Goal: Check status: Check status

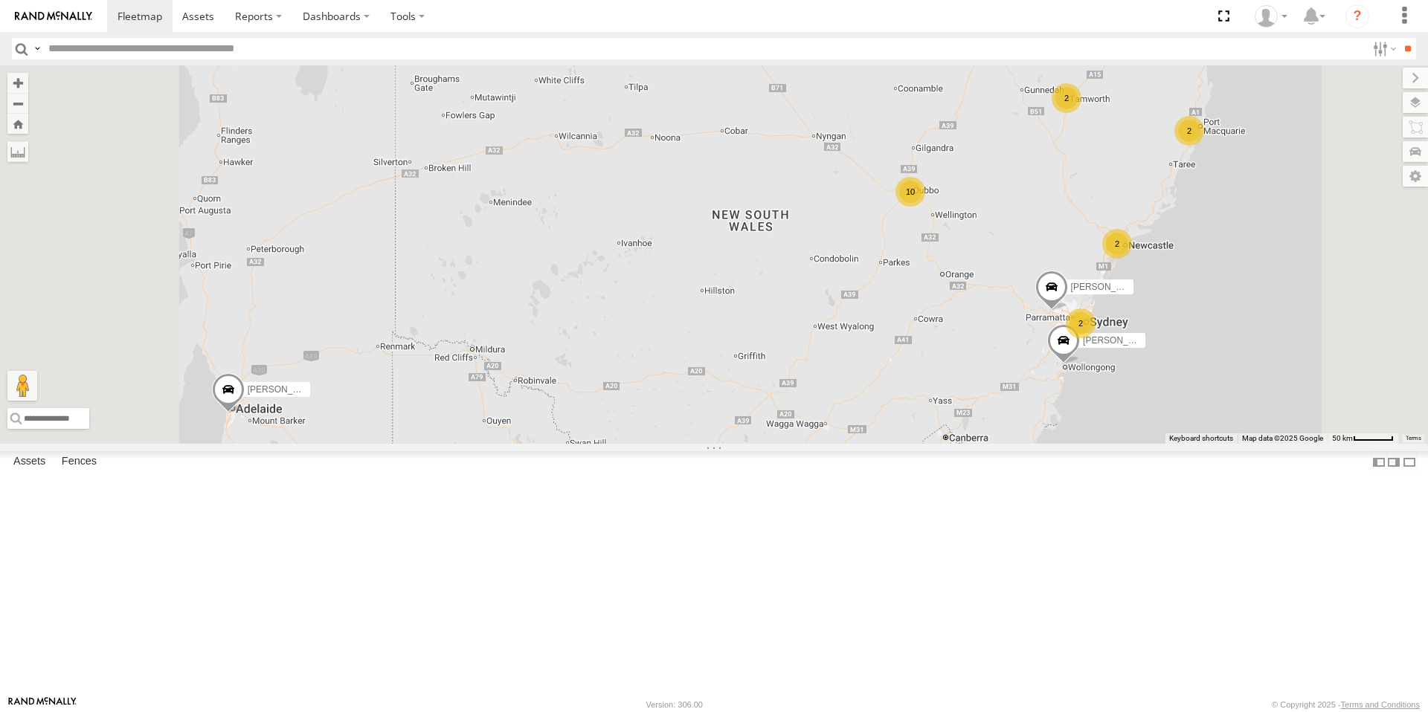
click at [925, 207] on div "10" at bounding box center [910, 192] width 30 height 30
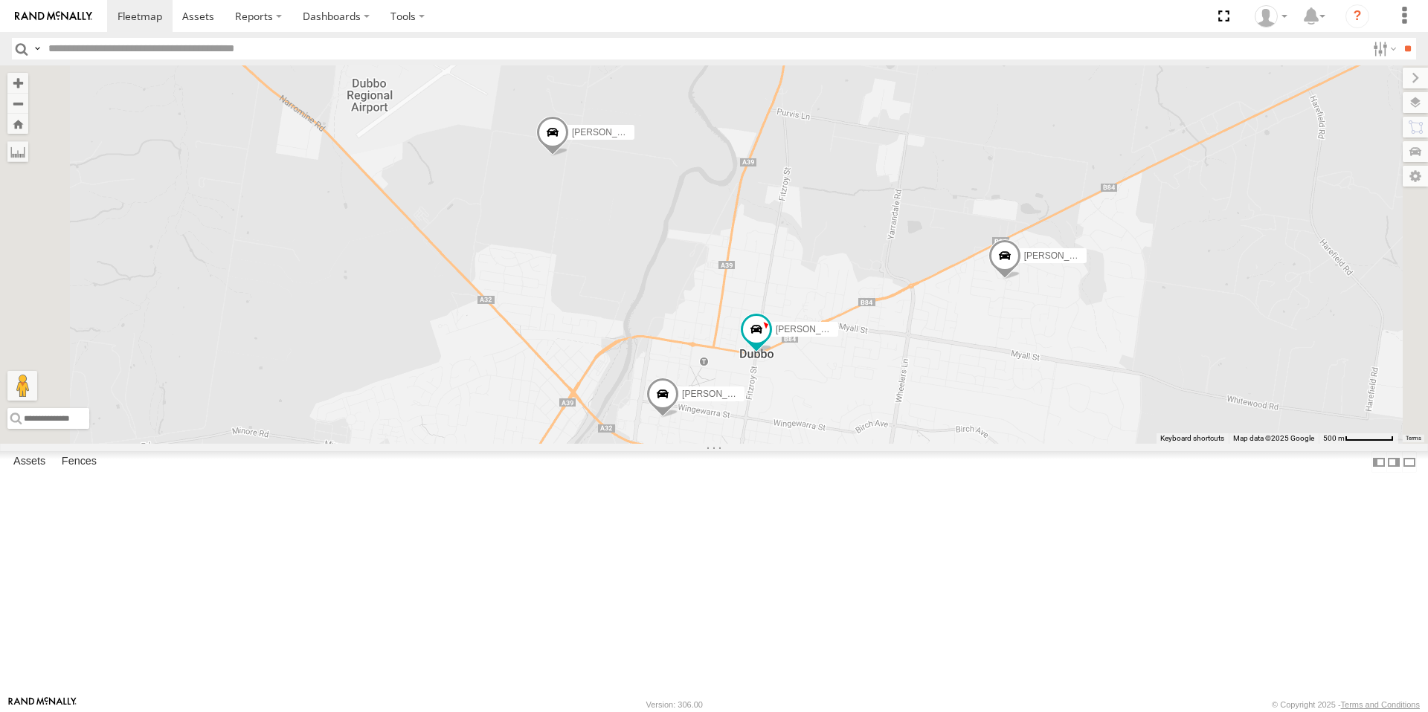
drag, startPoint x: 628, startPoint y: 143, endPoint x: 750, endPoint y: 309, distance: 206.3
click at [750, 309] on div "[PERSON_NAME] - NEW ute [PERSON_NAME] [PERSON_NAME] [PERSON_NAME] 3 [PERSON_NAM…" at bounding box center [714, 254] width 1428 height 378
